Goal: Obtain resource: Download file/media

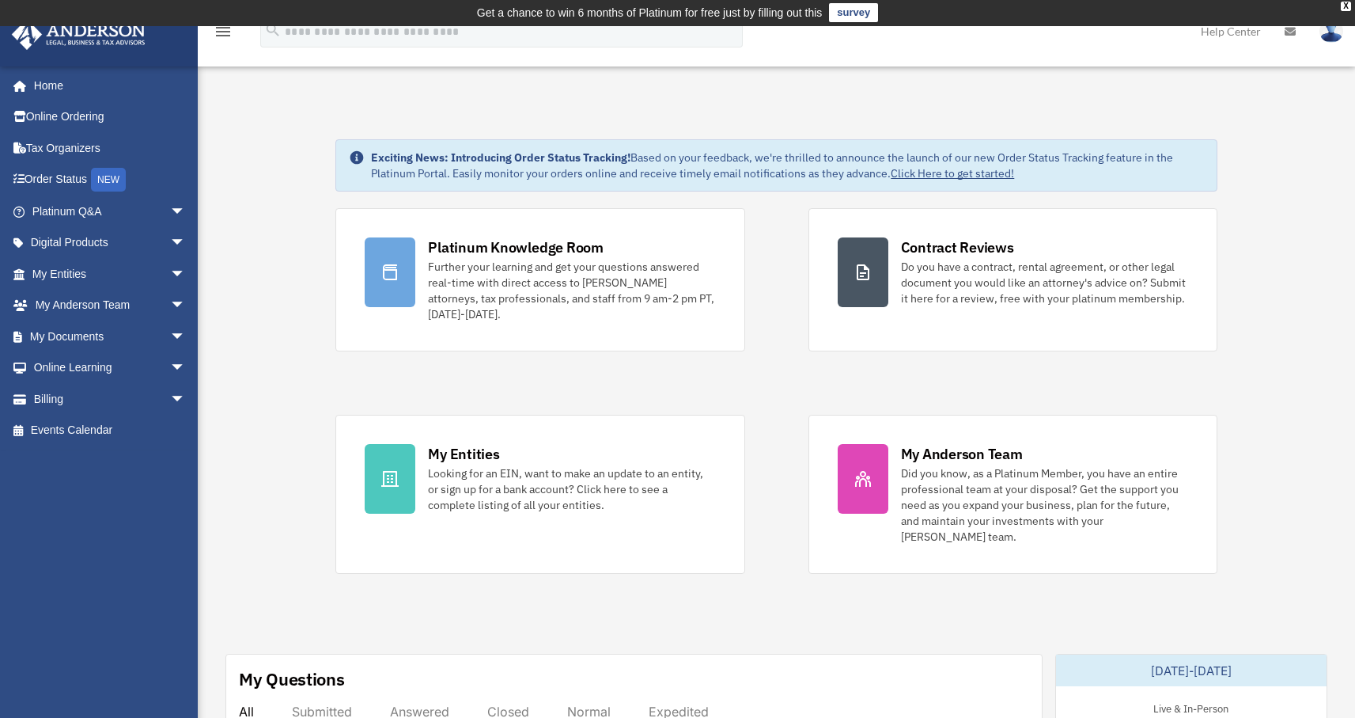
scroll to position [288, 0]
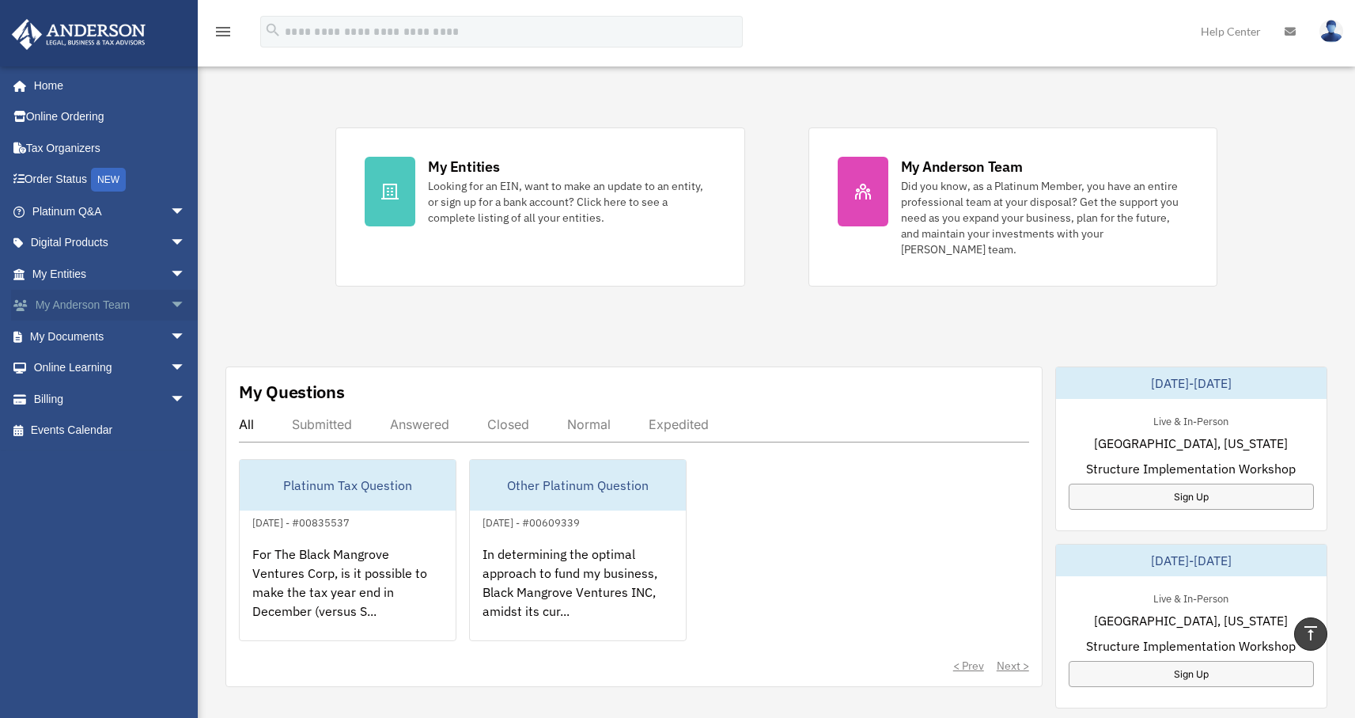
click at [104, 305] on link "My Anderson Team arrow_drop_down" at bounding box center [110, 306] width 199 height 32
click at [91, 335] on link "My Documents arrow_drop_down" at bounding box center [110, 336] width 199 height 32
click at [171, 335] on span "arrow_drop_down" at bounding box center [186, 336] width 32 height 32
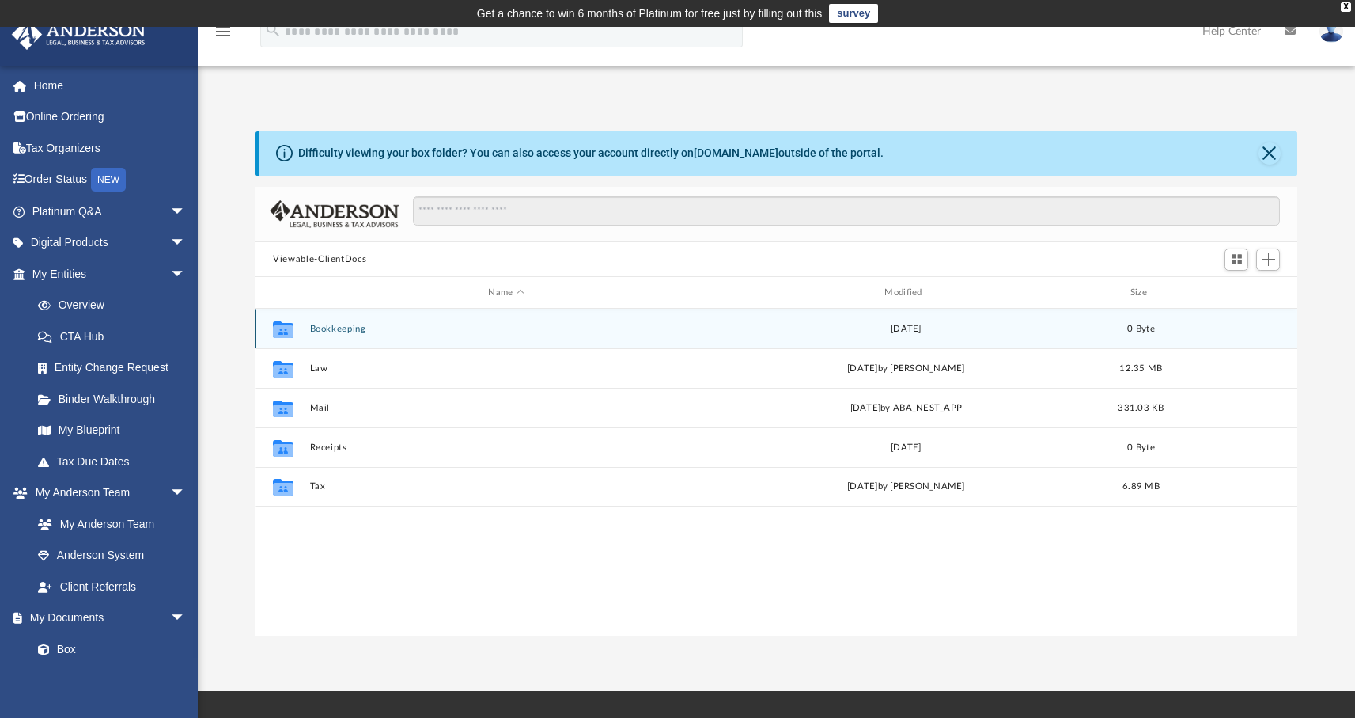
scroll to position [347, 1030]
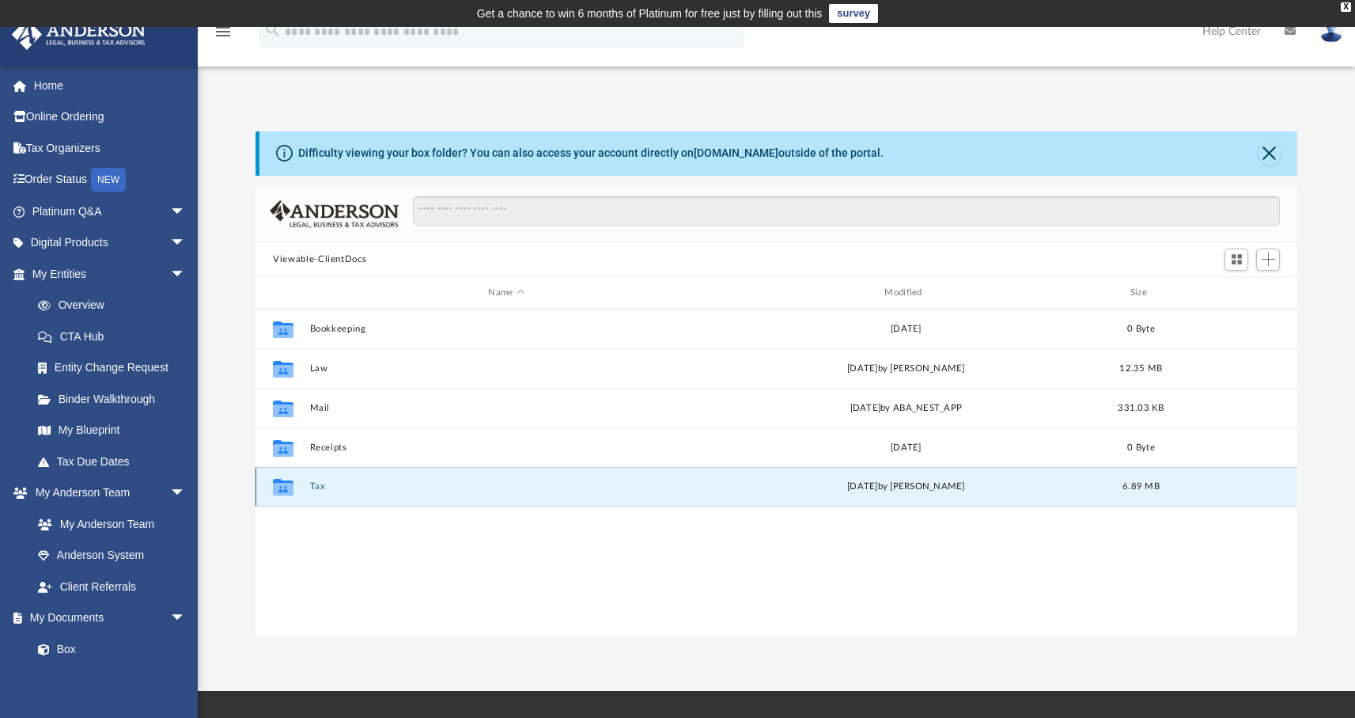
drag, startPoint x: 319, startPoint y: 485, endPoint x: 382, endPoint y: 488, distance: 63.4
click at [319, 485] on button "Tax" at bounding box center [506, 486] width 393 height 10
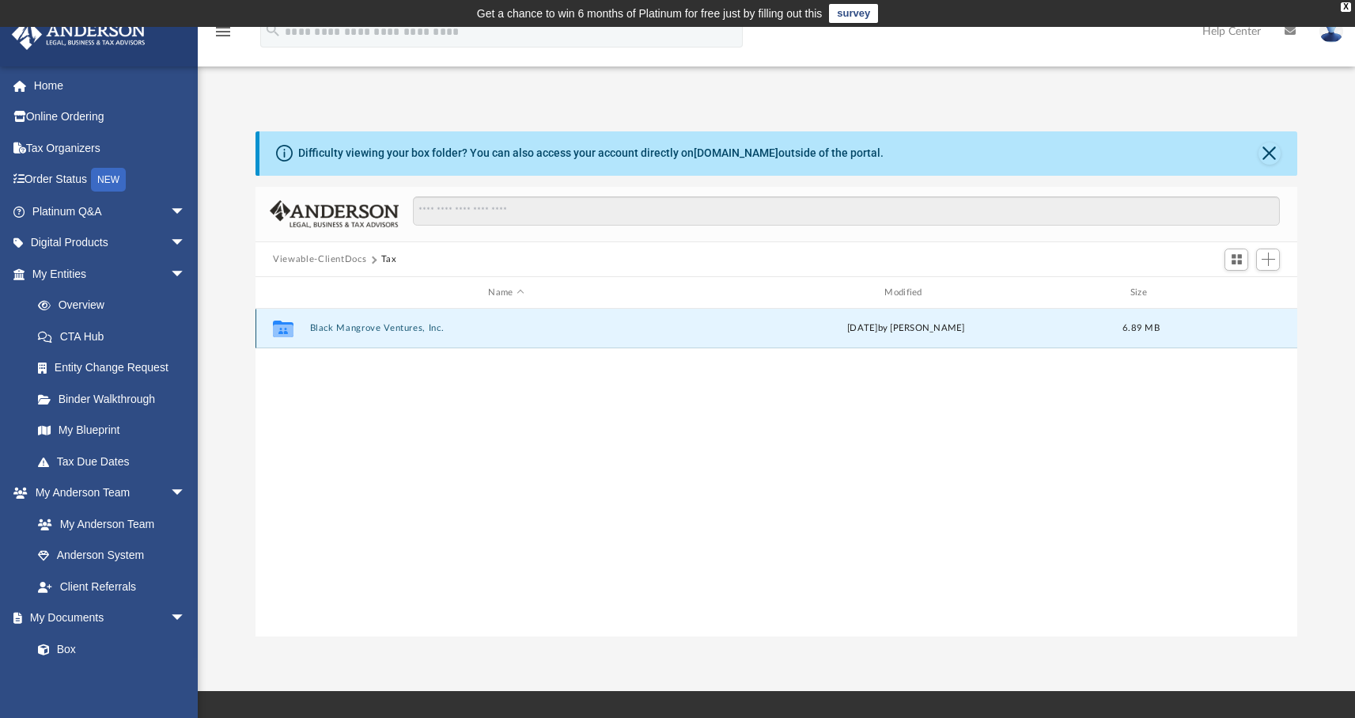
click at [354, 329] on button "Black Mangrove Ventures, Inc." at bounding box center [506, 328] width 393 height 10
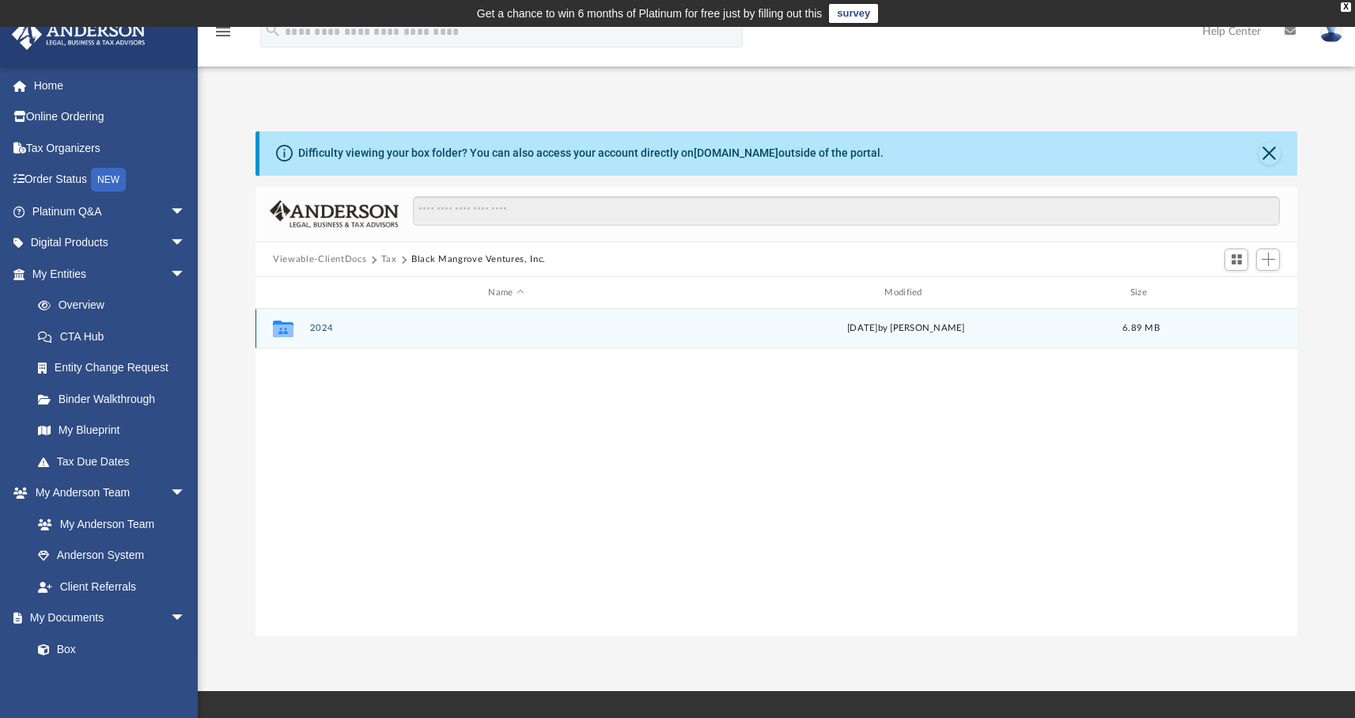
click at [324, 325] on button "2024" at bounding box center [506, 328] width 393 height 10
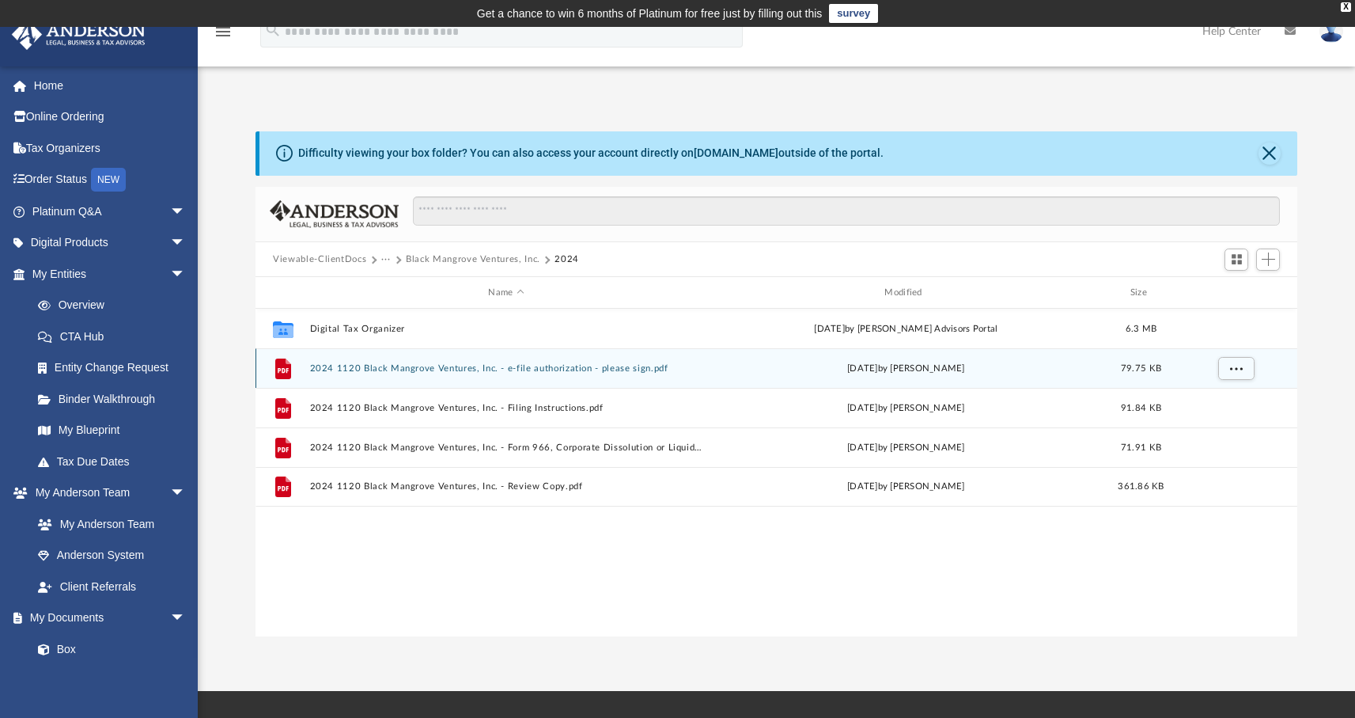
click at [399, 369] on button "2024 1120 Black Mangrove Ventures, Inc. - e-file authorization - please sign.pdf" at bounding box center [506, 368] width 393 height 10
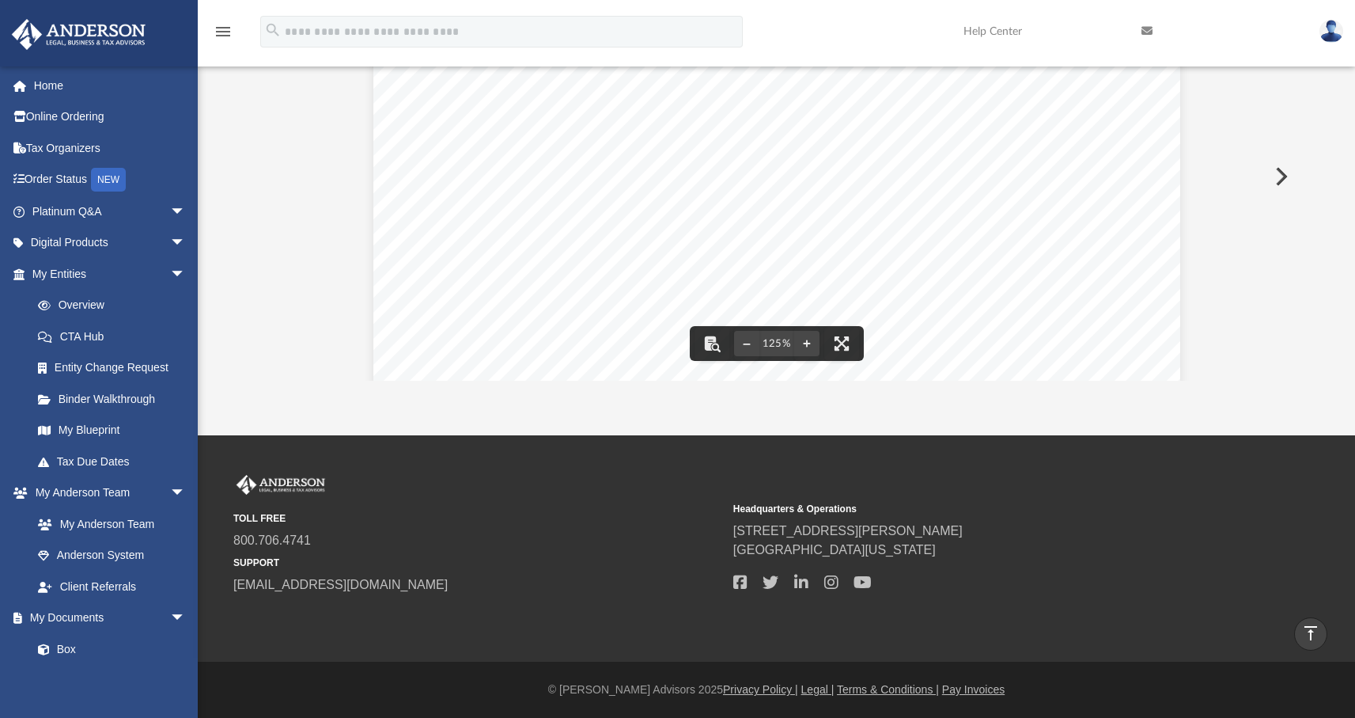
scroll to position [0, 0]
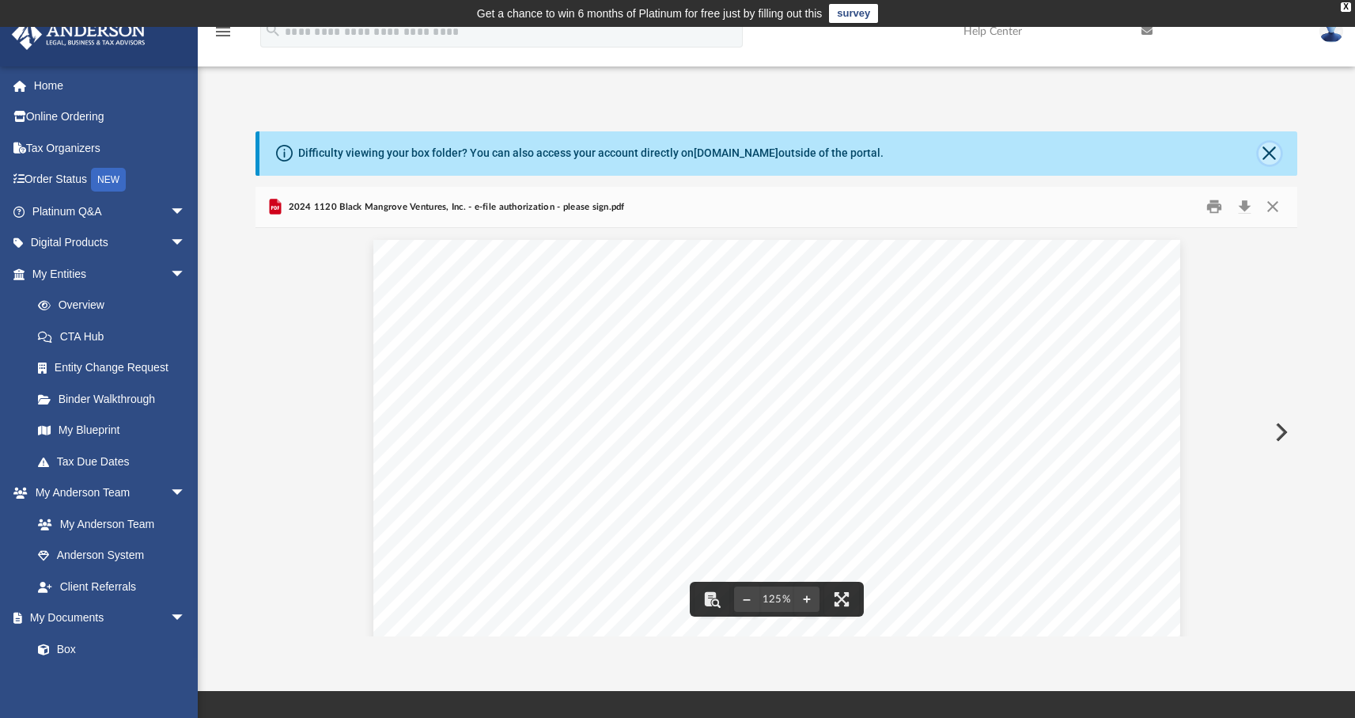
click at [1269, 142] on button "Close" at bounding box center [1270, 153] width 22 height 22
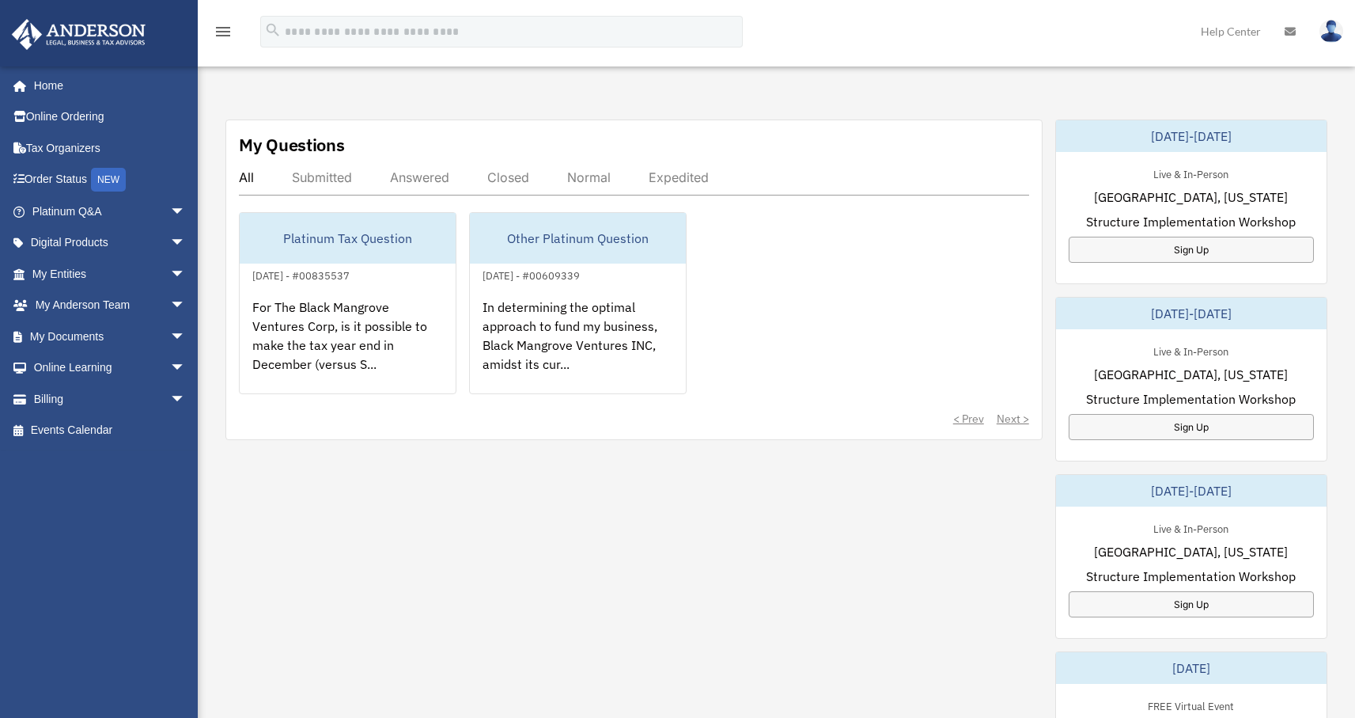
scroll to position [763, 0]
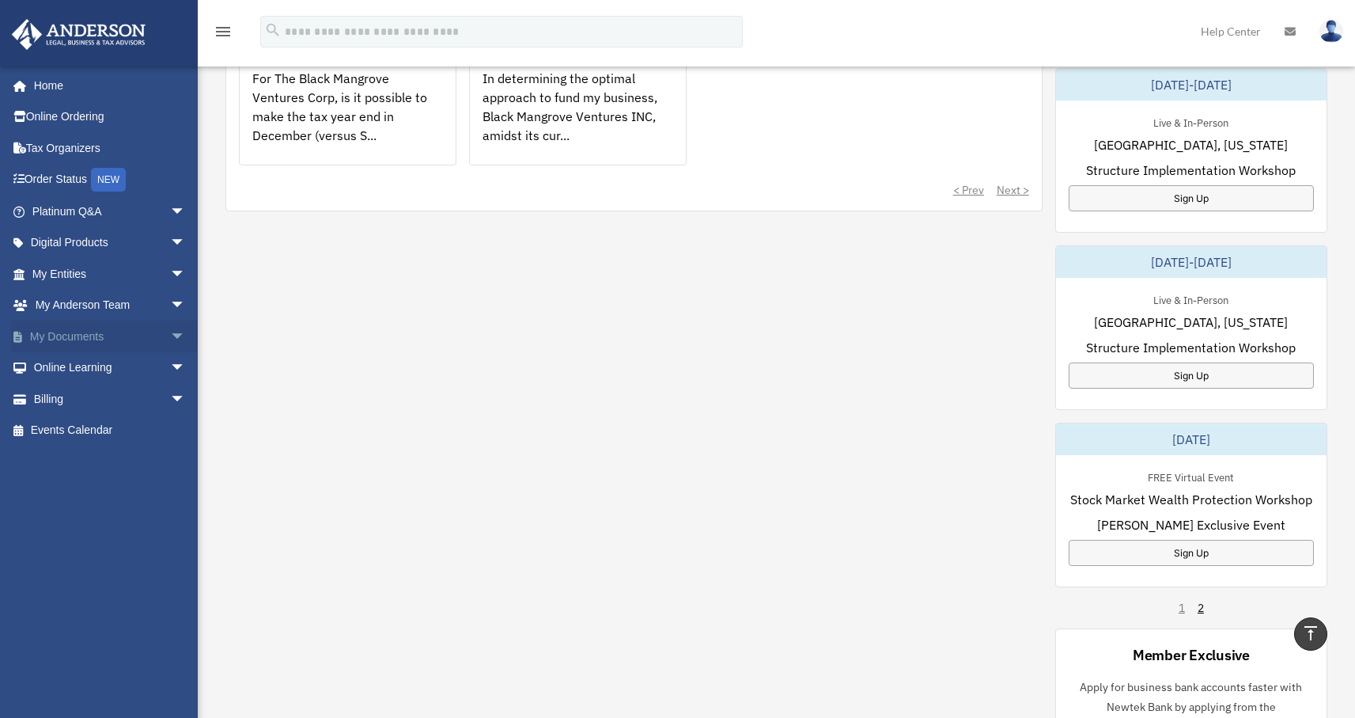
click at [170, 331] on span "arrow_drop_down" at bounding box center [186, 336] width 32 height 32
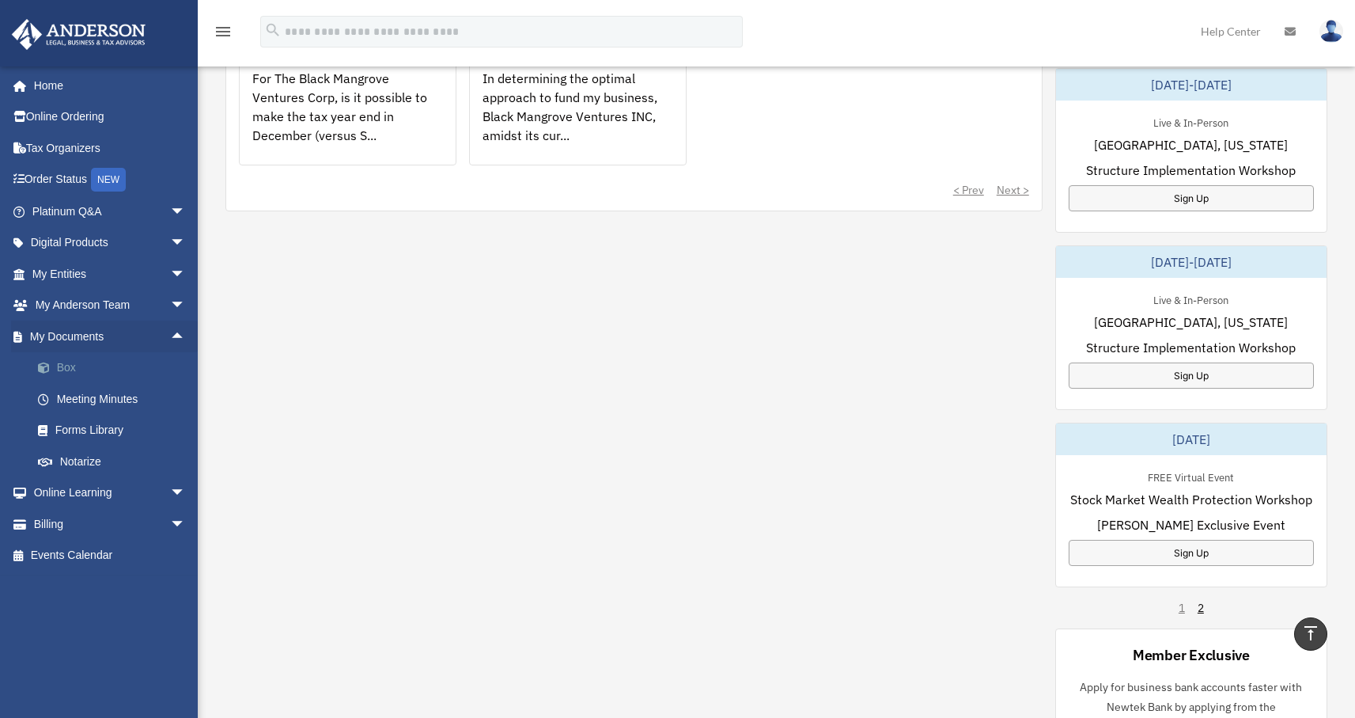
click at [70, 369] on link "Box" at bounding box center [115, 368] width 187 height 32
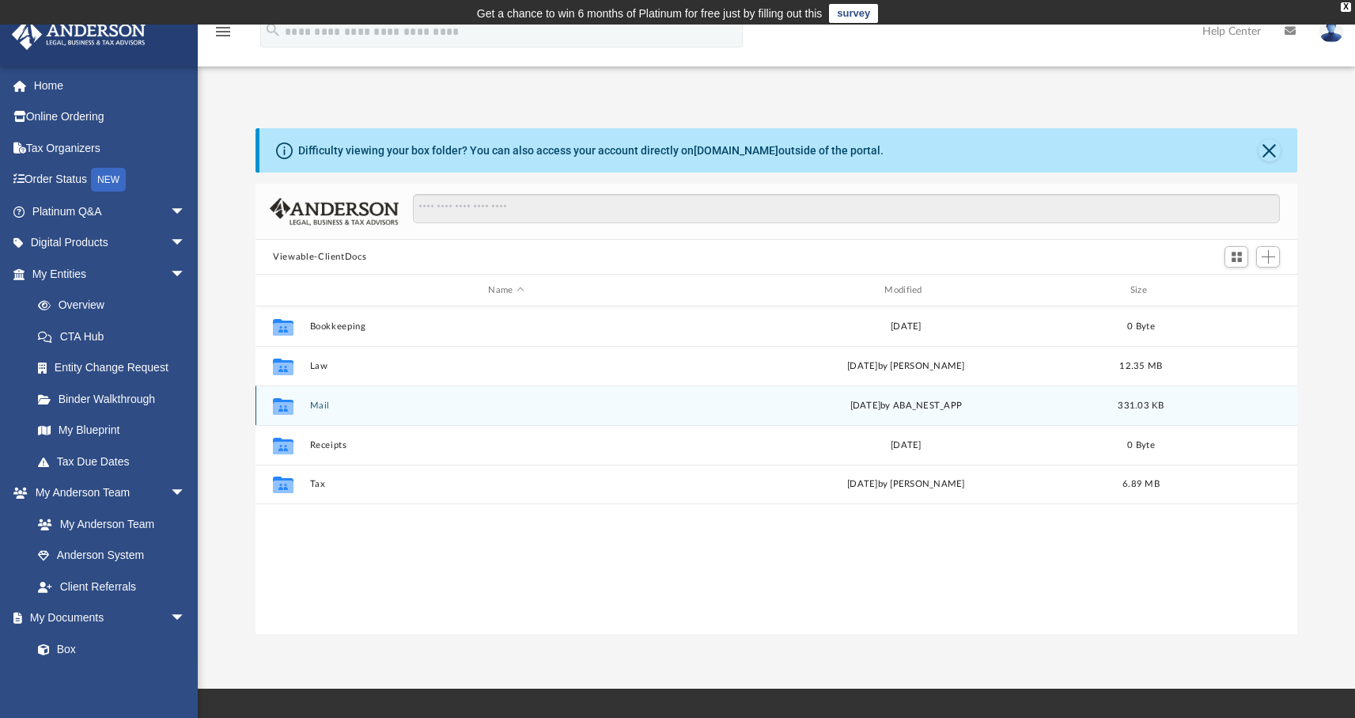
scroll to position [347, 1030]
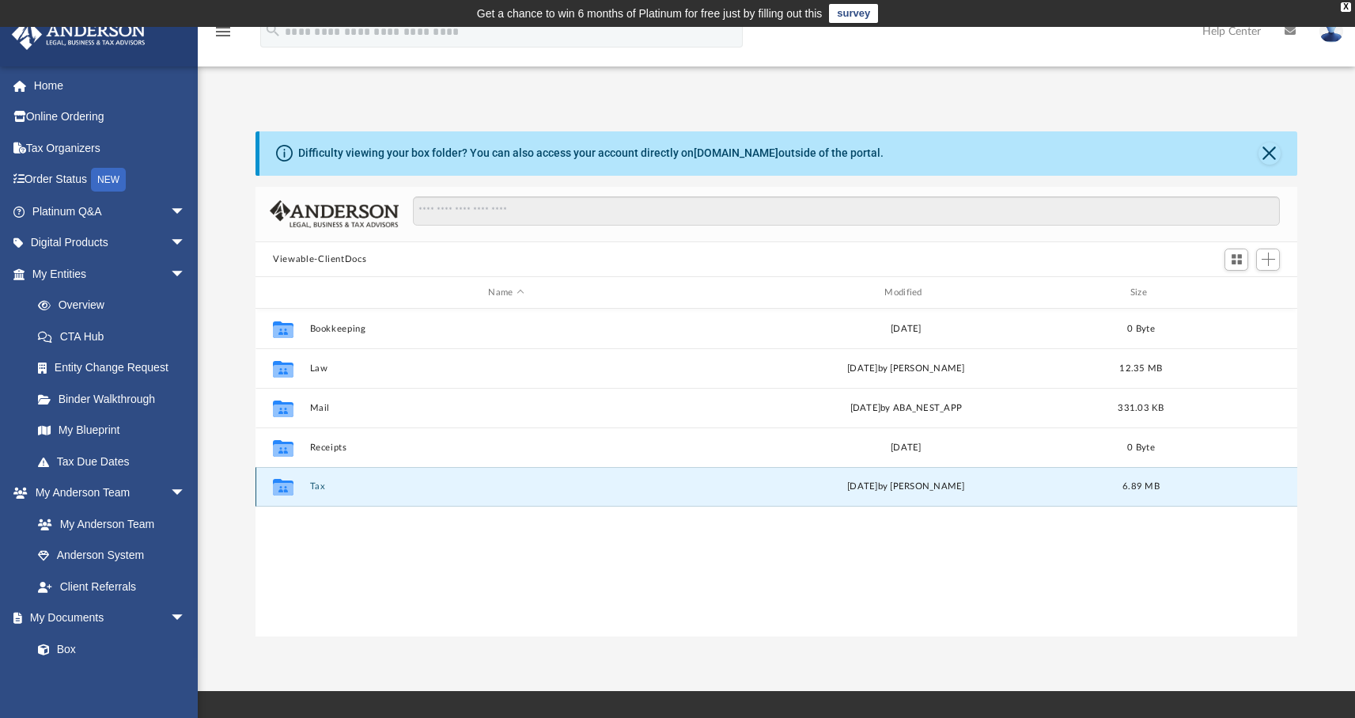
click at [317, 486] on button "Tax" at bounding box center [506, 486] width 393 height 10
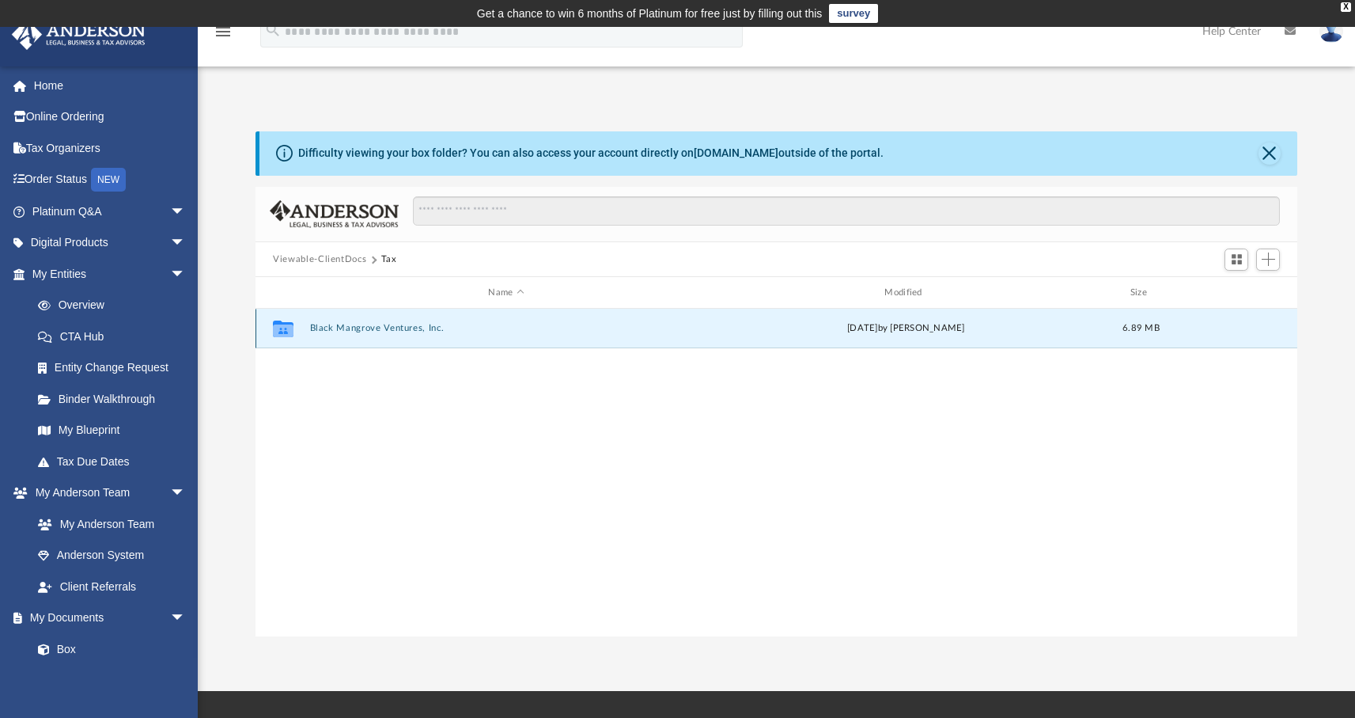
click at [381, 329] on button "Black Mangrove Ventures, Inc." at bounding box center [506, 328] width 393 height 10
click at [337, 323] on button "2024" at bounding box center [506, 328] width 393 height 10
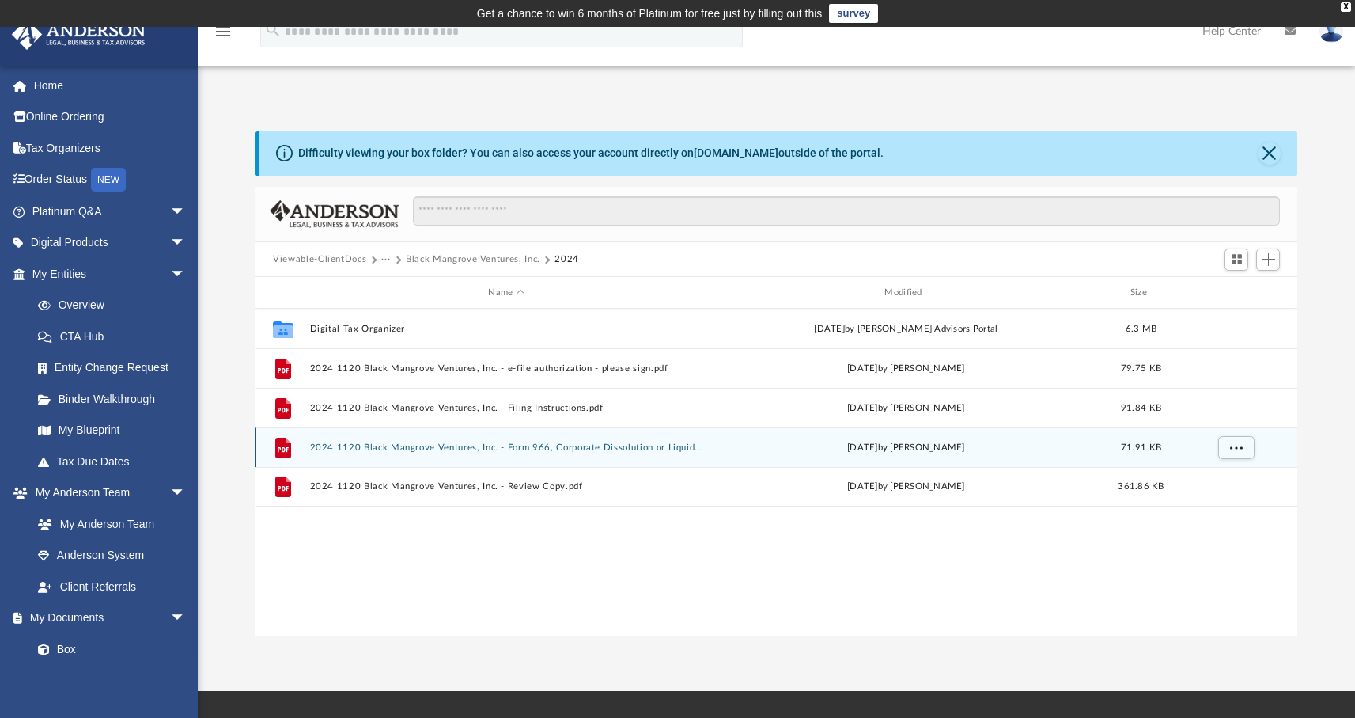
click at [430, 445] on button "2024 1120 Black Mangrove Ventures, Inc. - Form 966, Corporate Dissolution or Li…" at bounding box center [506, 447] width 393 height 10
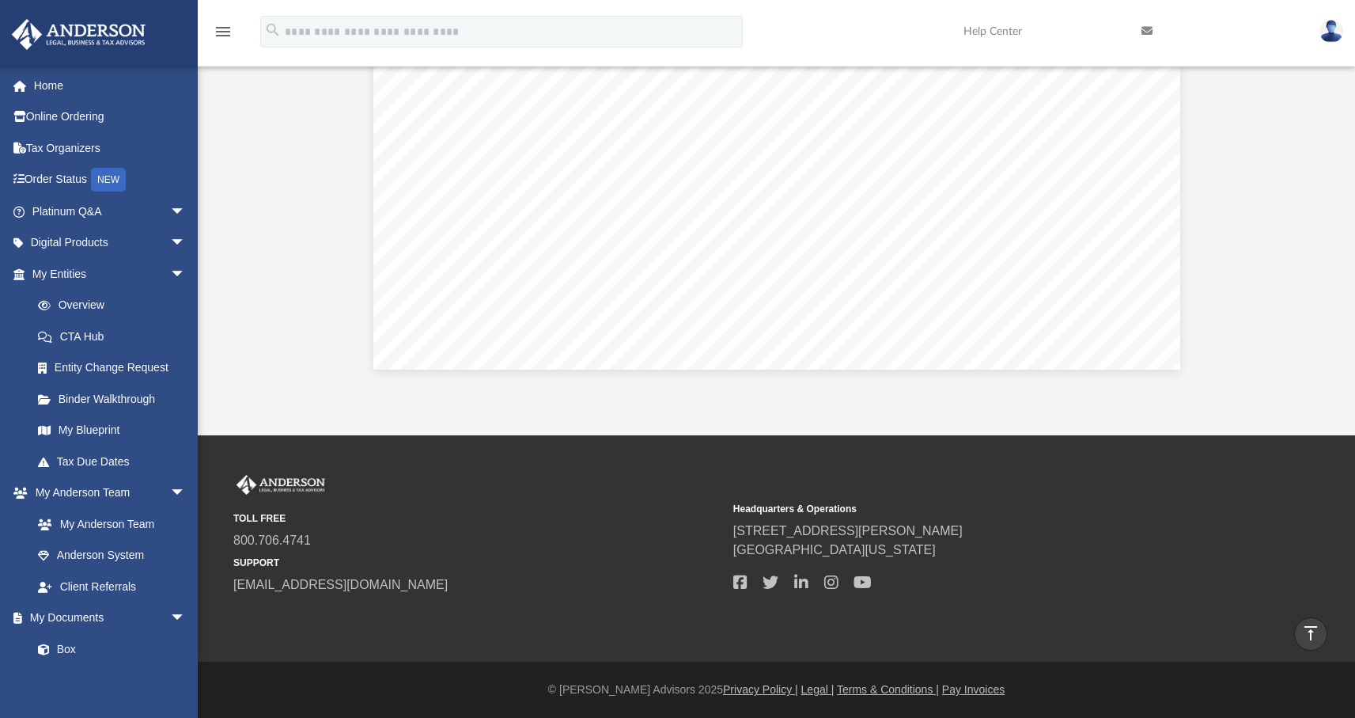
scroll to position [0, 0]
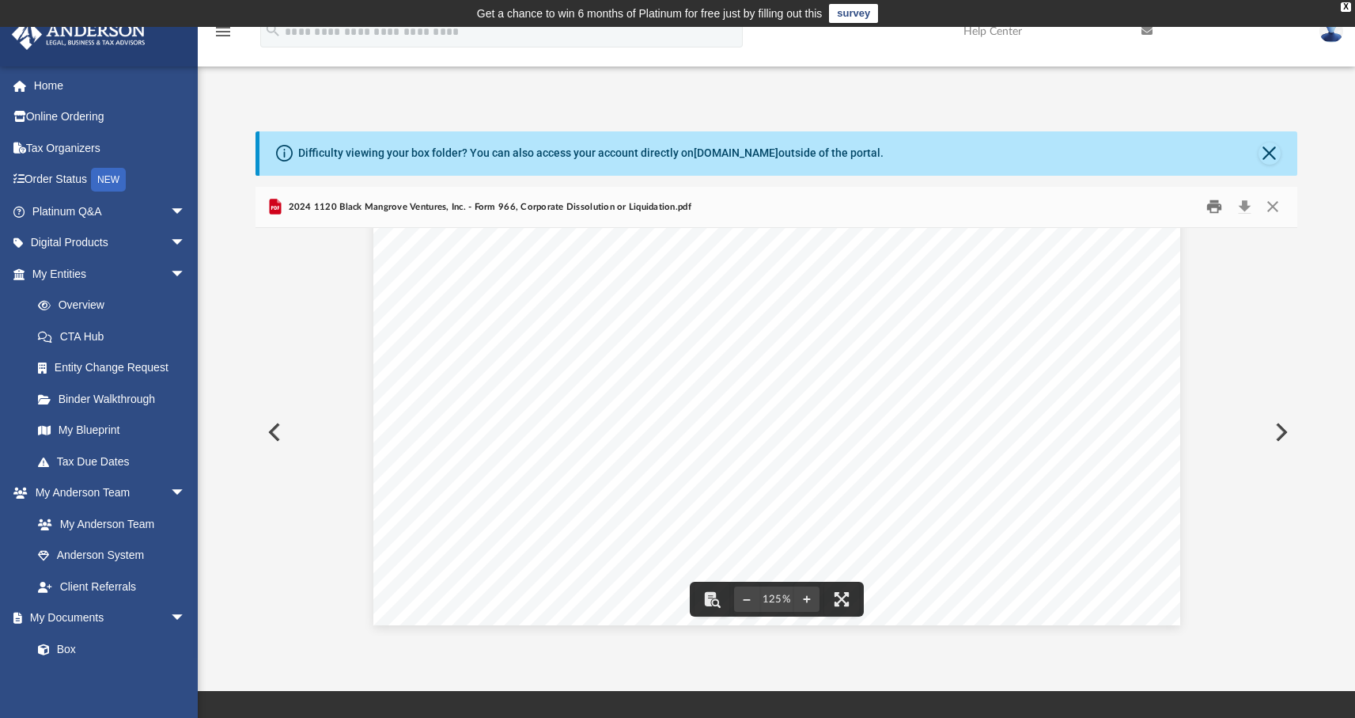
click at [1215, 203] on button "Print" at bounding box center [1215, 207] width 32 height 25
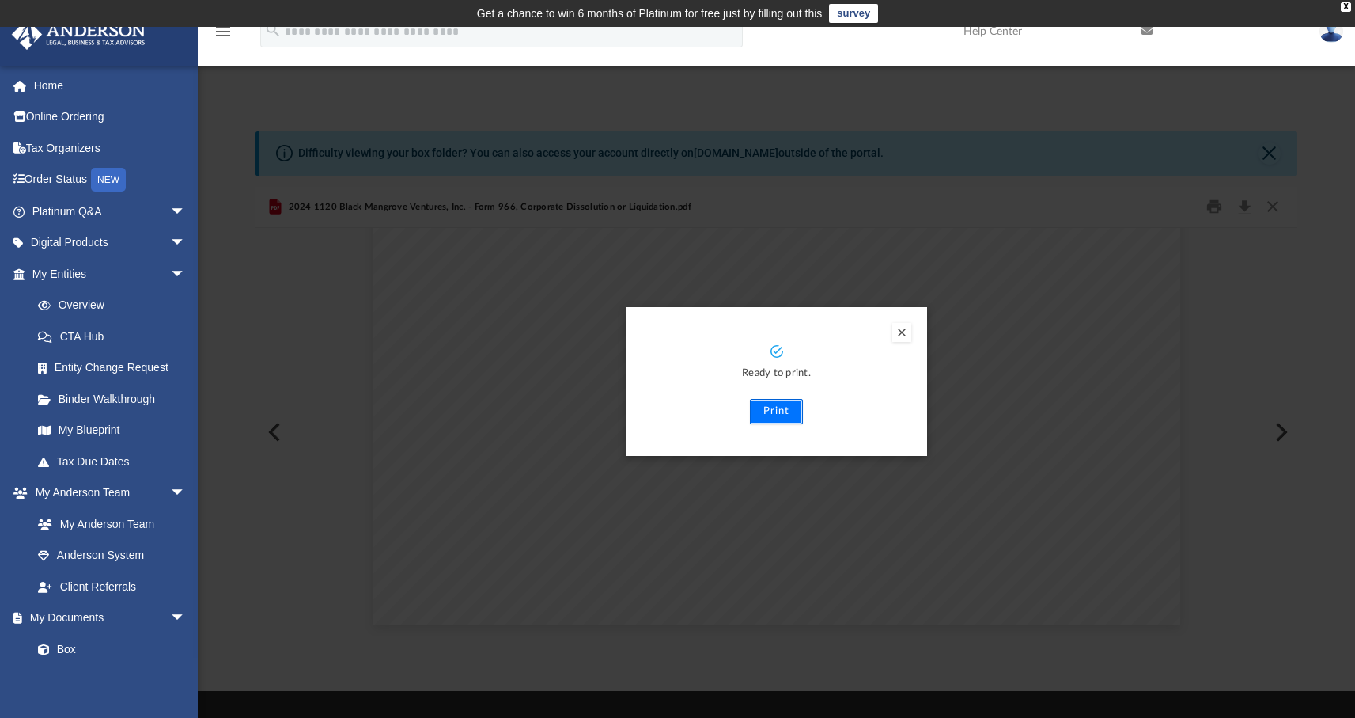
click at [774, 410] on button "Print" at bounding box center [776, 411] width 53 height 25
